Goal: Task Accomplishment & Management: Use online tool/utility

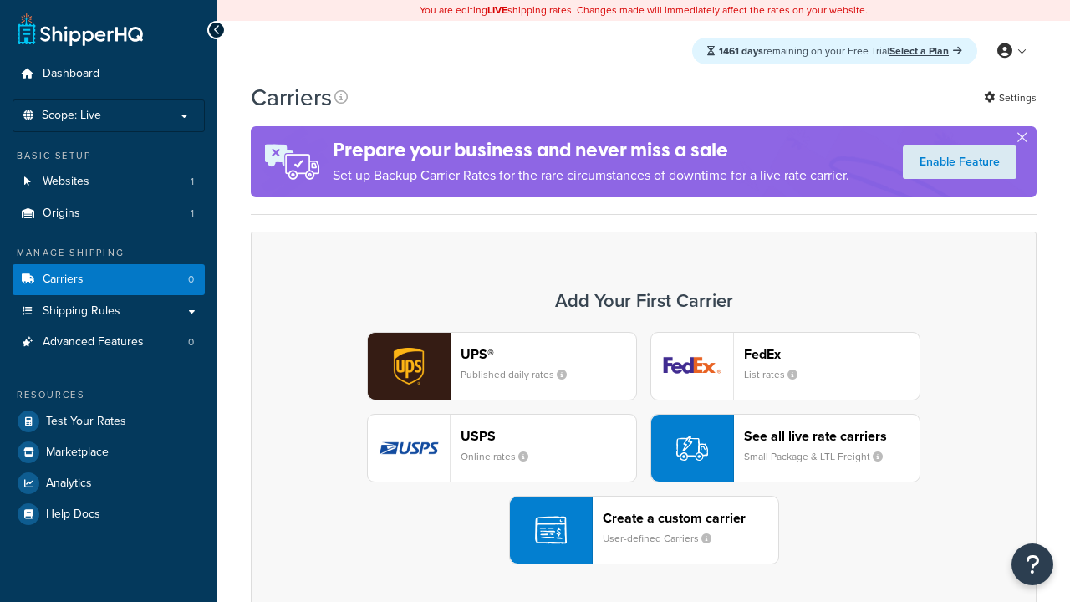
click at [644, 448] on div "UPS® Published daily rates FedEx List rates USPS Online rates See all live rate…" at bounding box center [643, 448] width 751 height 232
click at [832, 354] on header "FedEx" at bounding box center [832, 354] width 176 height 16
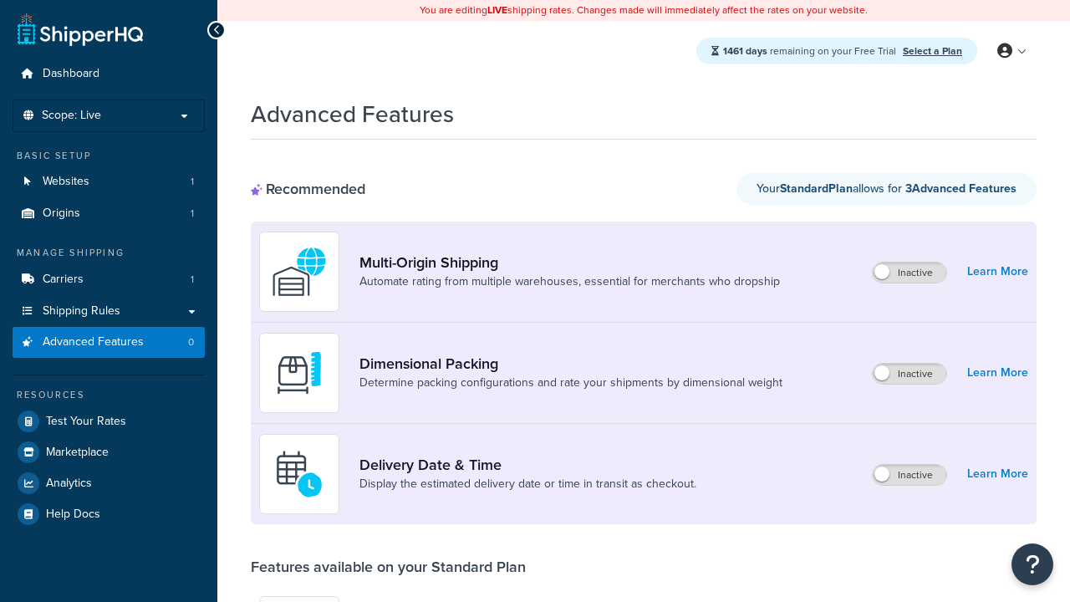
scroll to position [437, 0]
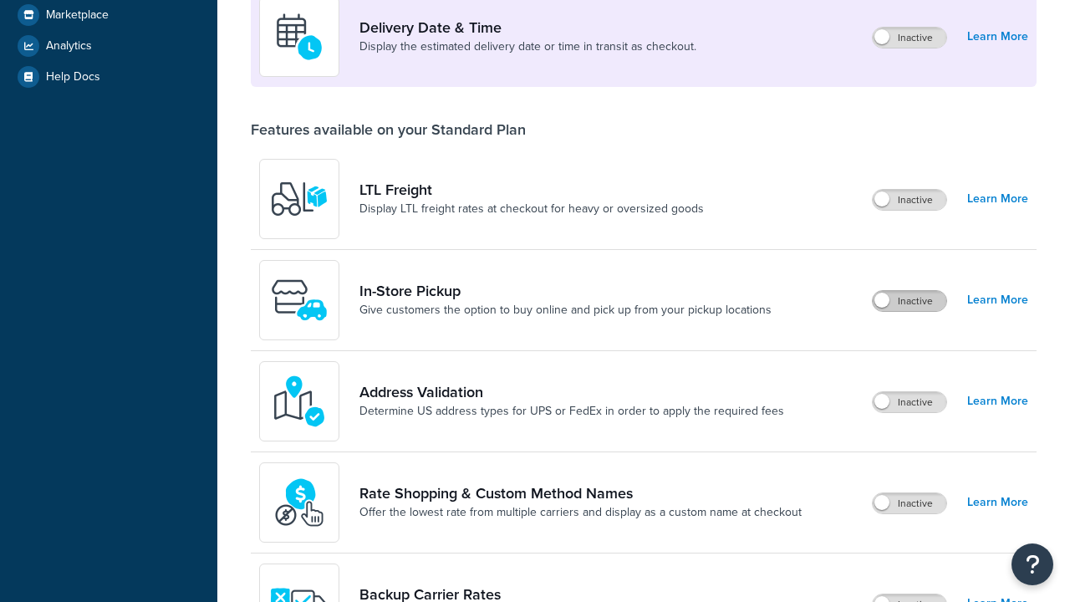
click at [910, 301] on label "Inactive" at bounding box center [910, 301] width 74 height 20
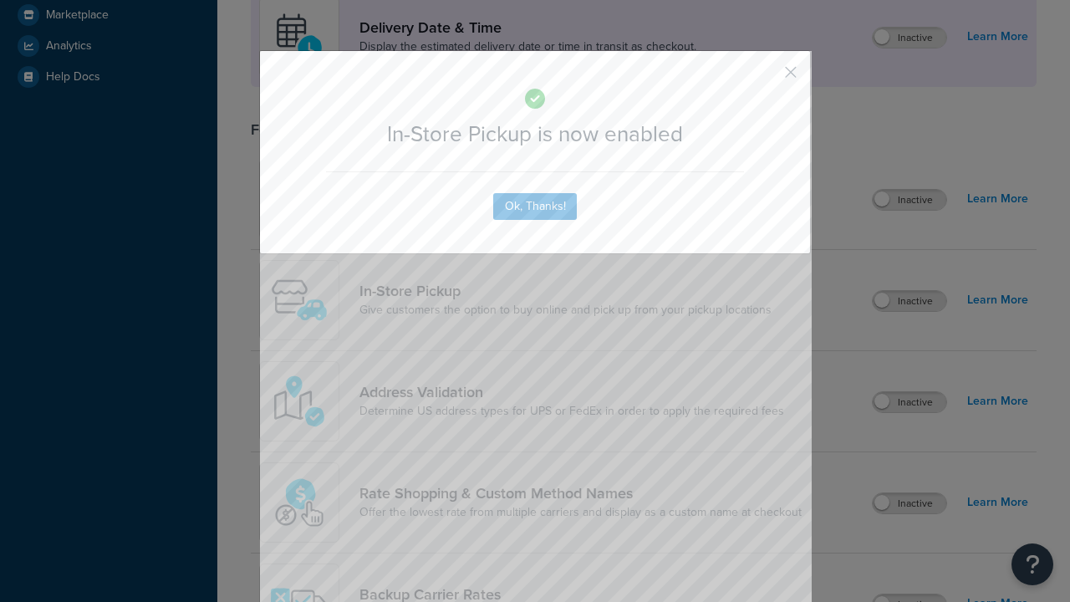
click at [766, 78] on button "button" at bounding box center [766, 78] width 4 height 4
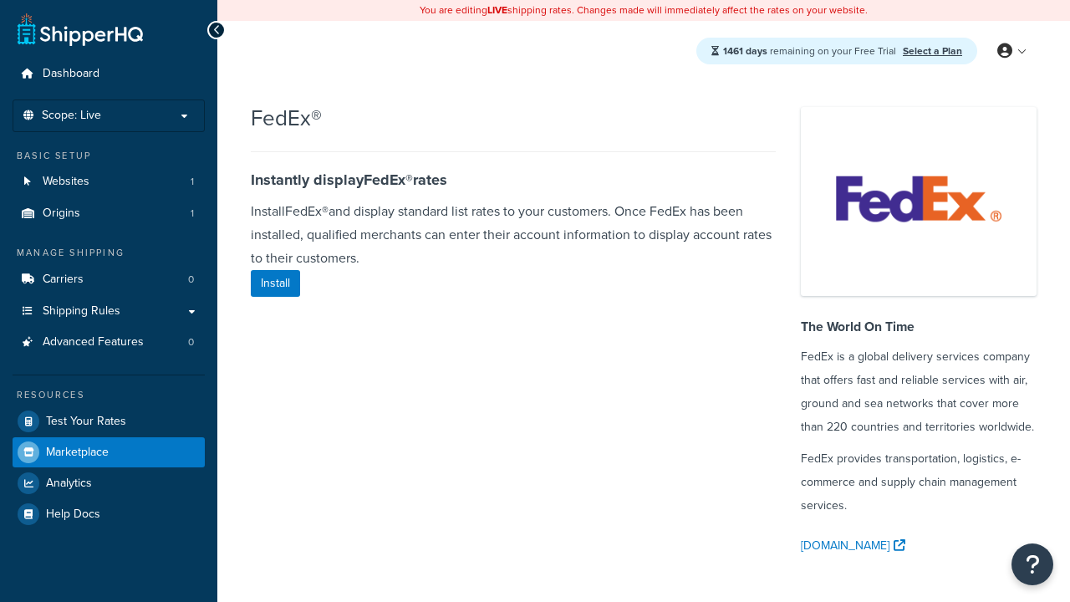
click at [77, 452] on span "Marketplace" at bounding box center [77, 453] width 63 height 14
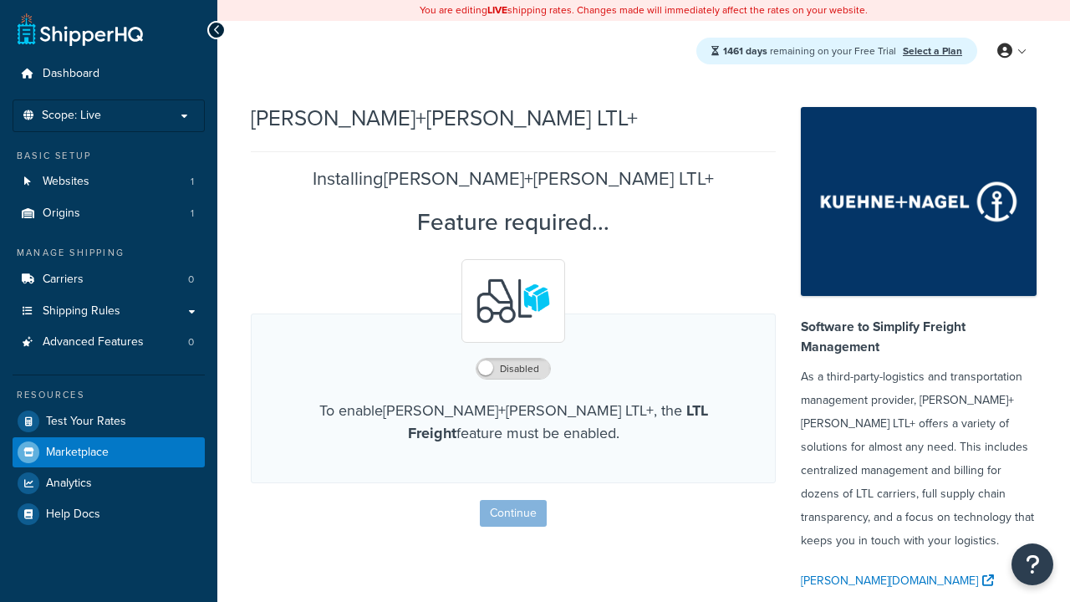
click at [77, 452] on span "Marketplace" at bounding box center [77, 453] width 63 height 14
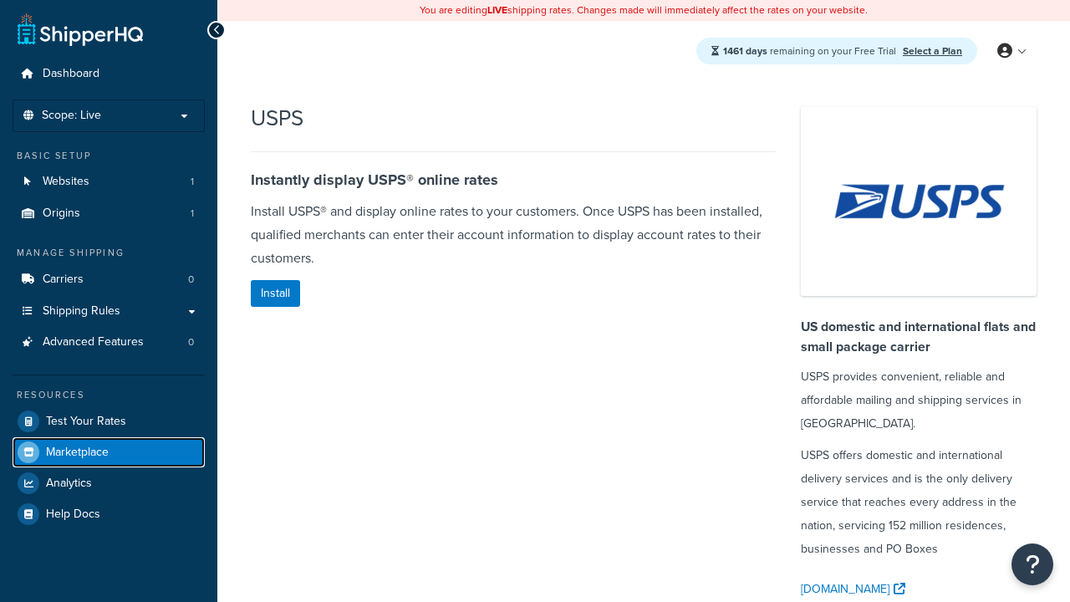
click at [77, 452] on span "Marketplace" at bounding box center [77, 453] width 63 height 14
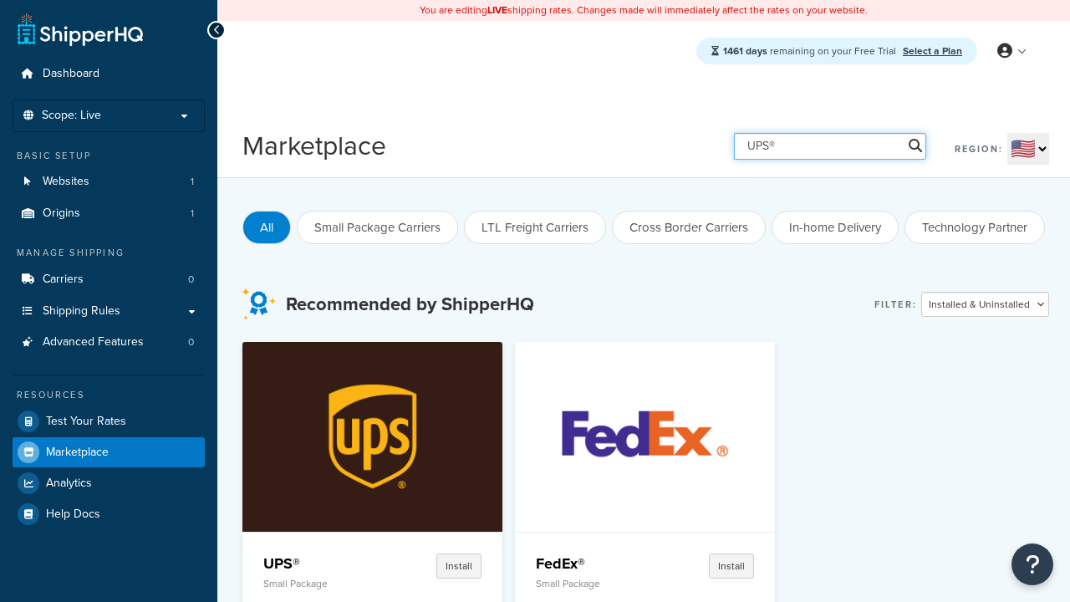
type input "UPS®"
click at [319, 563] on h4 "UPS®" at bounding box center [318, 564] width 111 height 20
